Goal: Communication & Community: Connect with others

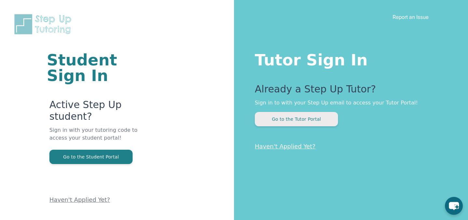
click at [277, 119] on button "Go to the Tutor Portal" at bounding box center [296, 119] width 83 height 14
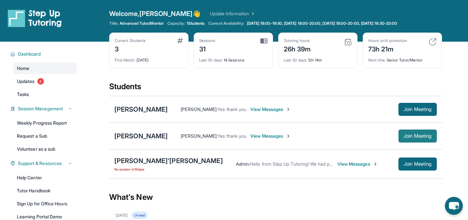
click at [415, 135] on span "Join Meeting" at bounding box center [418, 136] width 28 height 4
click at [266, 108] on span "View Messages" at bounding box center [270, 109] width 41 height 6
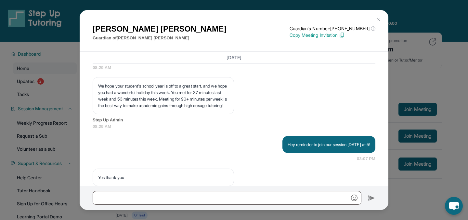
scroll to position [1019, 0]
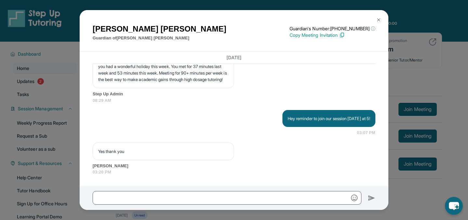
click at [378, 21] on img at bounding box center [378, 19] width 5 height 5
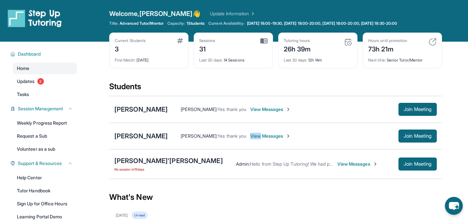
click at [250, 139] on div "[PERSON_NAME] : Yes thank you View Messages Join Meeting" at bounding box center [302, 135] width 269 height 13
click at [250, 135] on span "View Messages" at bounding box center [270, 136] width 41 height 6
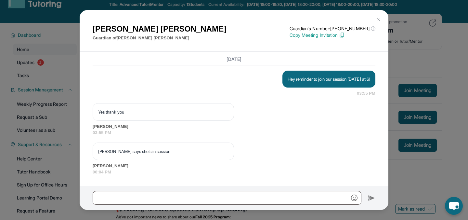
scroll to position [22, 0]
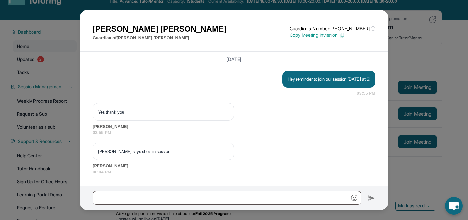
click at [377, 19] on img at bounding box center [378, 19] width 5 height 5
